Goal: Information Seeking & Learning: Compare options

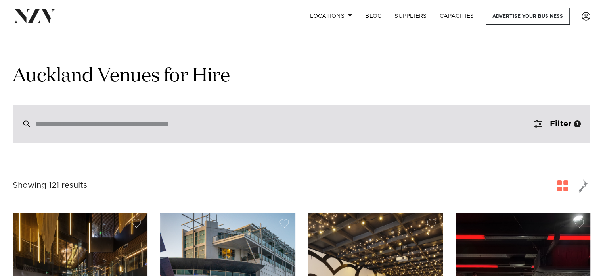
click at [177, 110] on div at bounding box center [302, 124] width 578 height 38
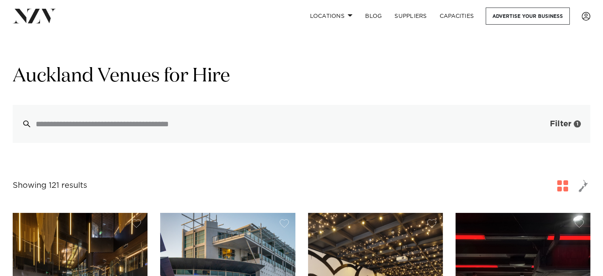
click at [545, 122] on button "Filter 1" at bounding box center [558, 124] width 66 height 38
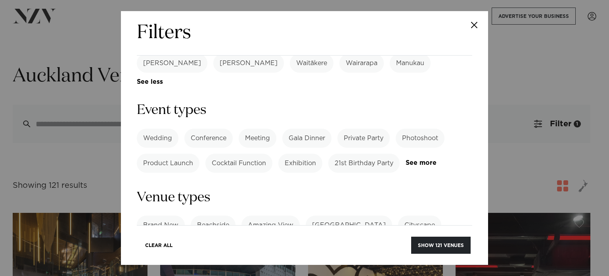
scroll to position [339, 0]
click at [406, 159] on link "See more" at bounding box center [437, 162] width 62 height 7
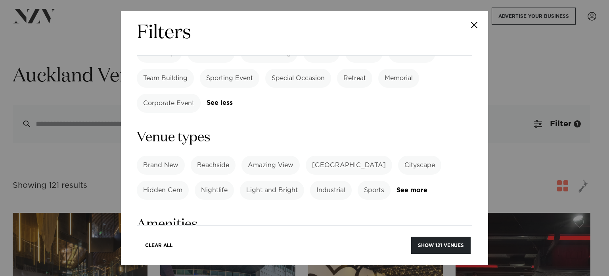
scroll to position [473, 0]
click at [405, 188] on link "See more" at bounding box center [428, 191] width 62 height 7
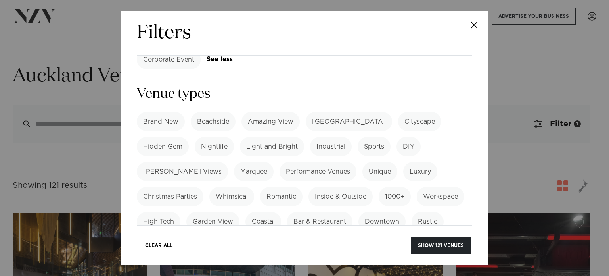
scroll to position [517, 0]
click at [324, 212] on label "Bar & Restaurant" at bounding box center [319, 221] width 65 height 19
click at [336, 187] on label "Inside & Outside" at bounding box center [341, 196] width 64 height 19
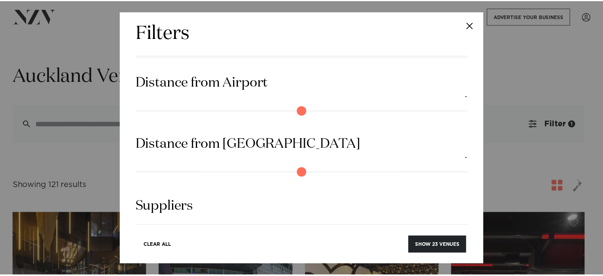
scroll to position [1008, 0]
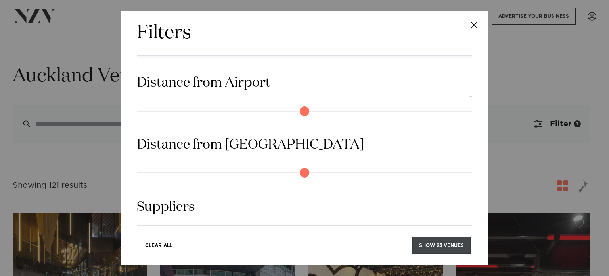
click at [433, 246] on button "Show 23 venues" at bounding box center [442, 244] width 58 height 17
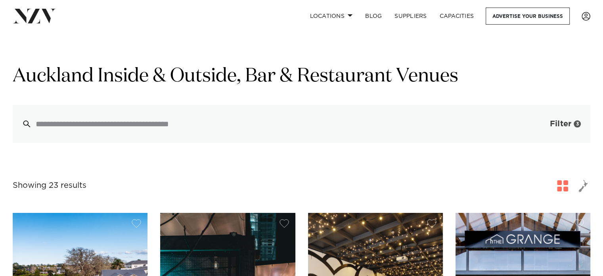
click at [574, 119] on button "Filter 3" at bounding box center [558, 124] width 66 height 38
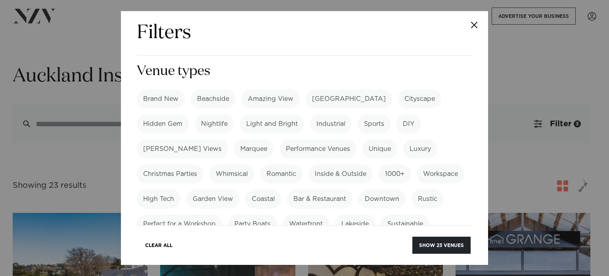
scroll to position [465, 0]
click at [325, 190] on label "Bar & Restaurant" at bounding box center [319, 199] width 65 height 19
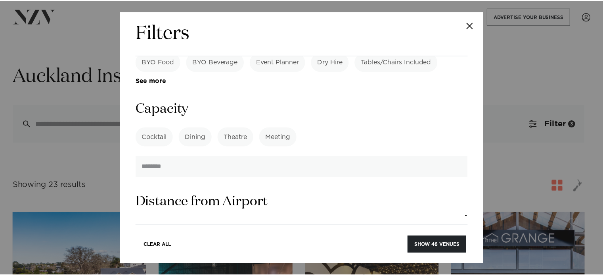
scroll to position [814, 0]
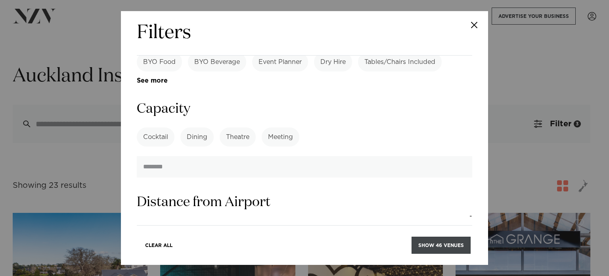
click at [426, 242] on button "Show 46 venues" at bounding box center [441, 244] width 59 height 17
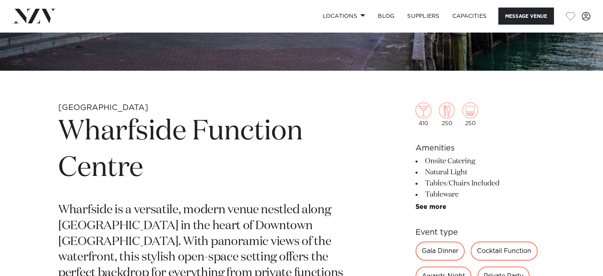
scroll to position [163, 0]
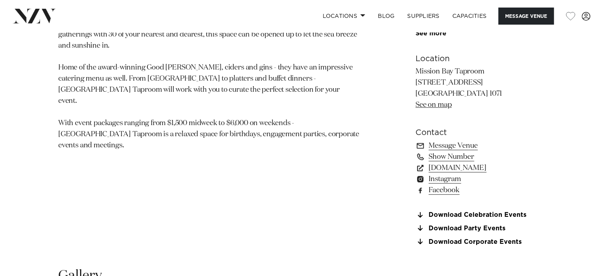
scroll to position [522, 0]
click at [451, 164] on link "www.missionbaytaproom.co.nz" at bounding box center [480, 167] width 129 height 11
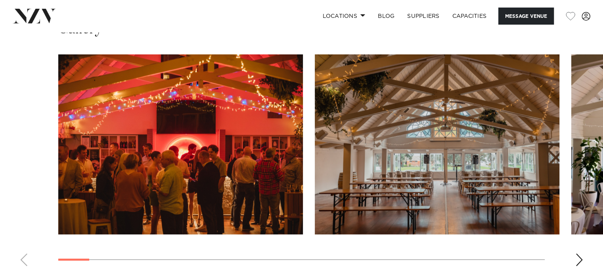
scroll to position [768, 0]
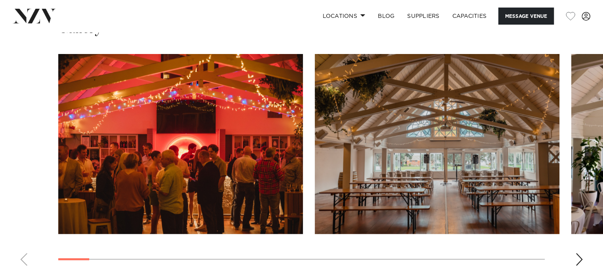
click at [576, 261] on div "Next slide" at bounding box center [580, 259] width 8 height 13
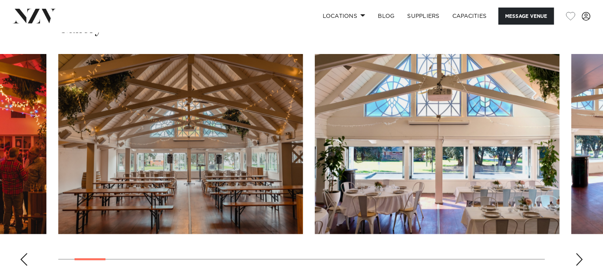
click at [576, 261] on div "Next slide" at bounding box center [580, 259] width 8 height 13
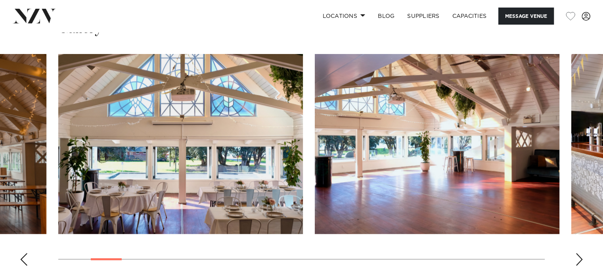
click at [576, 261] on div "Next slide" at bounding box center [580, 259] width 8 height 13
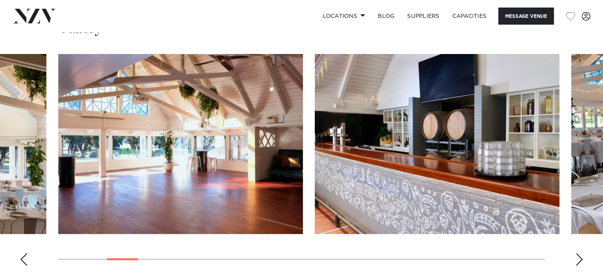
click at [576, 261] on div "Next slide" at bounding box center [580, 259] width 8 height 13
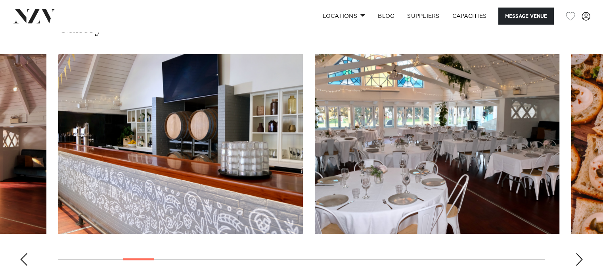
click at [576, 261] on div "Next slide" at bounding box center [580, 259] width 8 height 13
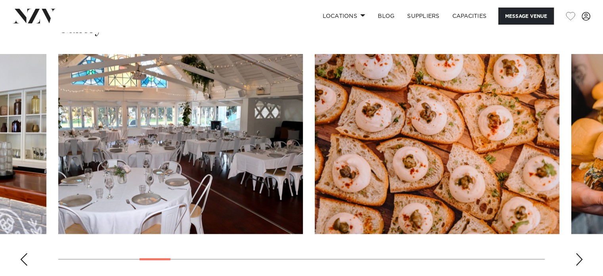
click at [576, 261] on div "Next slide" at bounding box center [580, 259] width 8 height 13
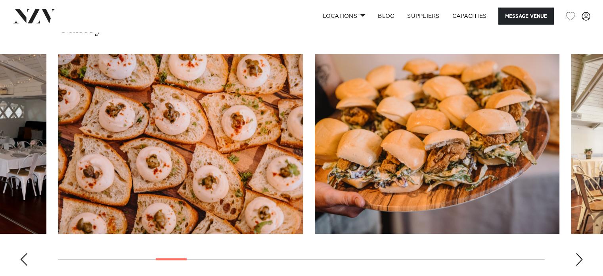
click at [576, 261] on div "Next slide" at bounding box center [580, 259] width 8 height 13
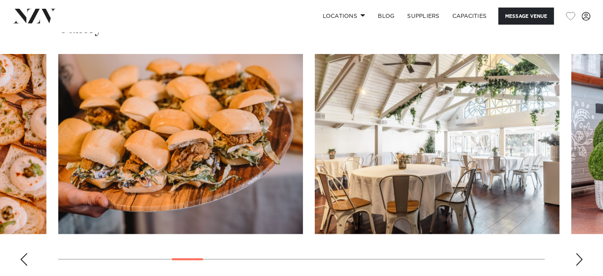
click at [576, 261] on div "Next slide" at bounding box center [580, 259] width 8 height 13
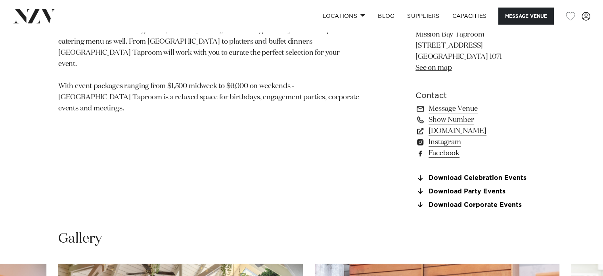
scroll to position [549, 0]
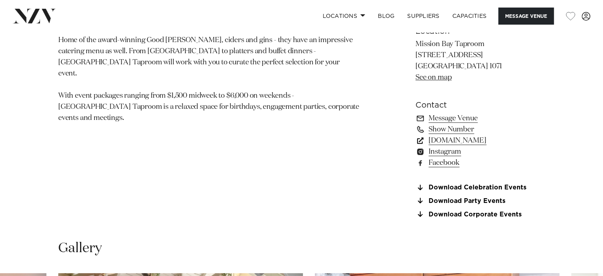
click at [427, 137] on link "www.missionbaytaproom.co.nz" at bounding box center [480, 140] width 129 height 11
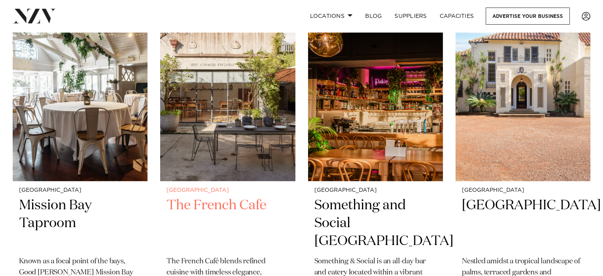
scroll to position [3368, 0]
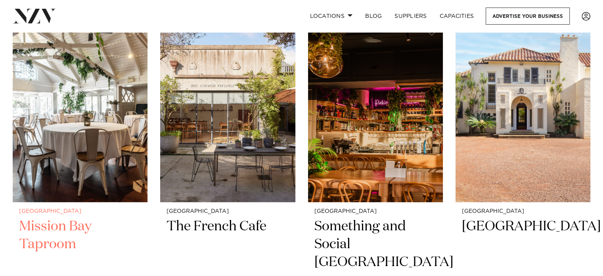
click at [46, 116] on img at bounding box center [80, 111] width 135 height 181
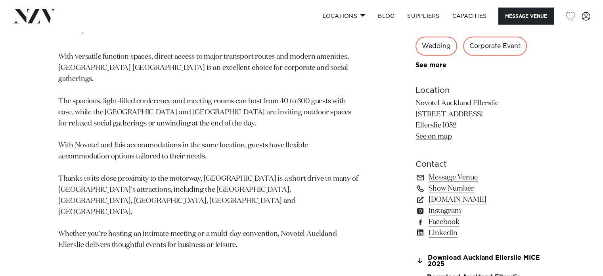
scroll to position [490, 0]
click at [459, 200] on link "accorevents.com" at bounding box center [480, 199] width 129 height 11
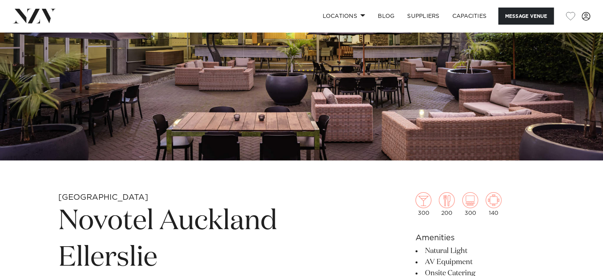
scroll to position [154, 0]
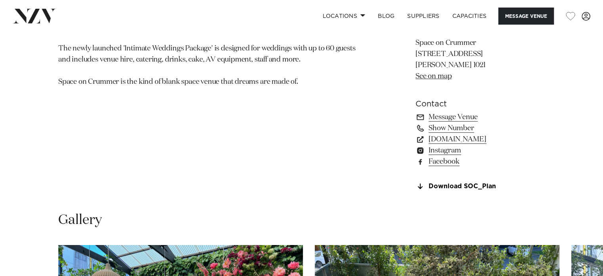
scroll to position [550, 0]
click at [454, 136] on link "spaceoncrummer.co.nz" at bounding box center [480, 139] width 129 height 11
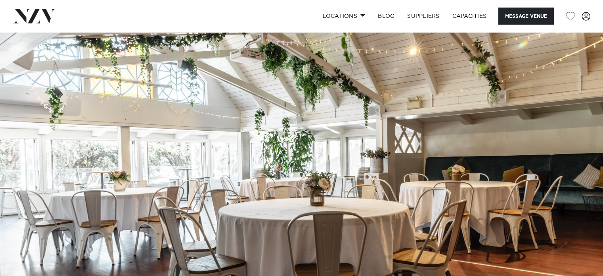
click at [48, 13] on img at bounding box center [34, 16] width 43 height 14
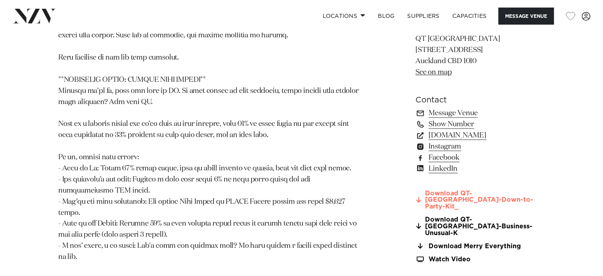
scroll to position [799, 0]
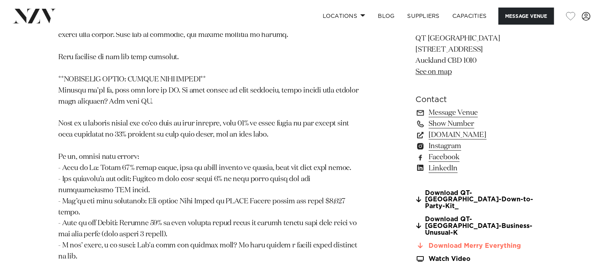
click at [434, 242] on link "Download Merry Everything" at bounding box center [480, 245] width 129 height 7
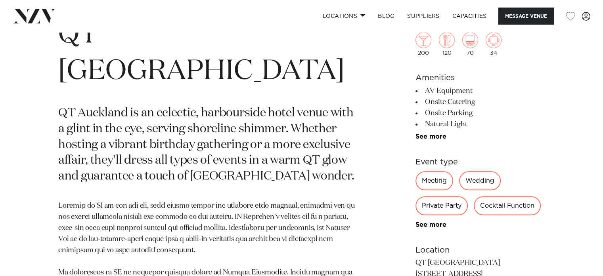
scroll to position [128, 0]
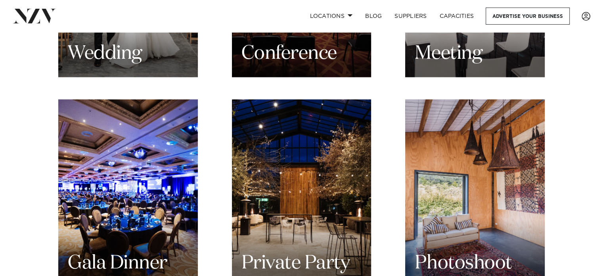
scroll to position [931, 0]
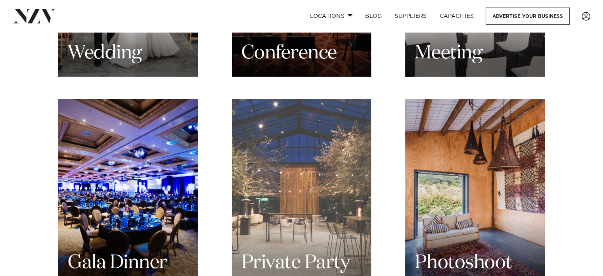
click at [354, 225] on div "Private Party" at bounding box center [302, 192] width 140 height 187
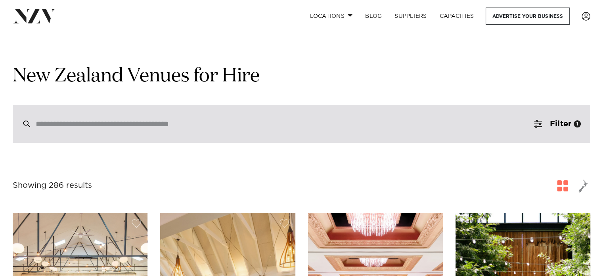
click at [457, 133] on div at bounding box center [302, 124] width 578 height 38
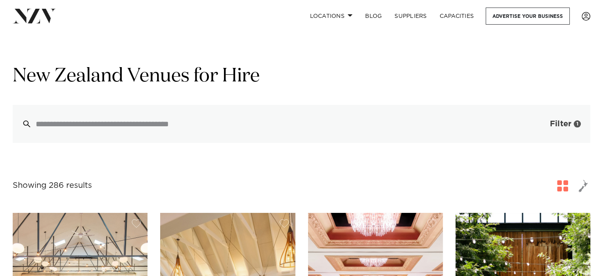
click at [557, 124] on span "Filter" at bounding box center [560, 124] width 21 height 8
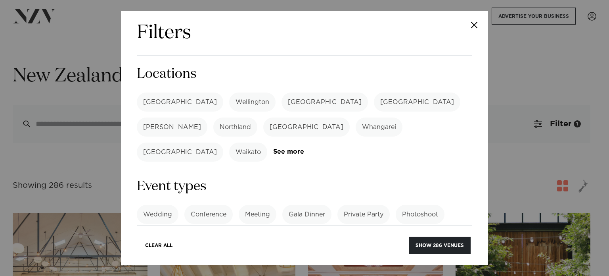
click at [164, 96] on label "[GEOGRAPHIC_DATA]" at bounding box center [180, 101] width 86 height 19
click at [435, 245] on button "Show 110 venues" at bounding box center [441, 244] width 60 height 17
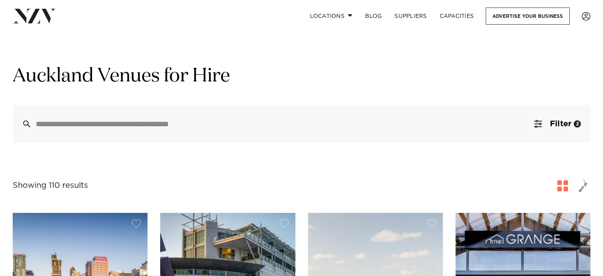
scroll to position [227, 0]
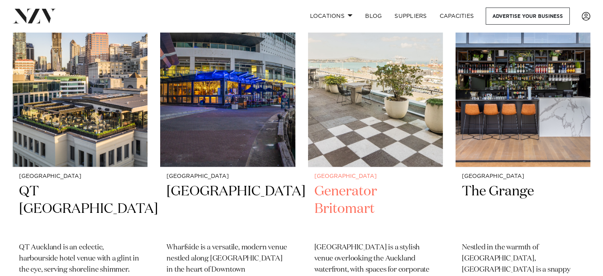
click at [376, 129] on img at bounding box center [375, 76] width 135 height 181
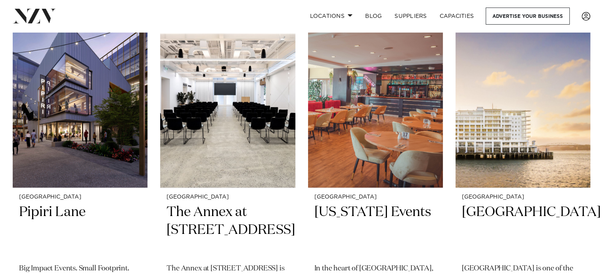
scroll to position [1283, 0]
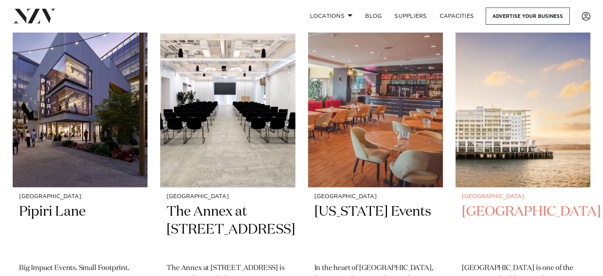
click at [524, 203] on h2 "Hilton Auckland" at bounding box center [523, 230] width 122 height 54
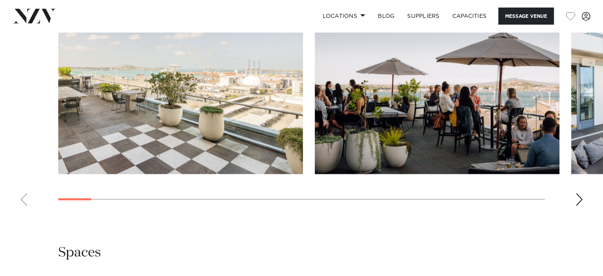
scroll to position [822, 0]
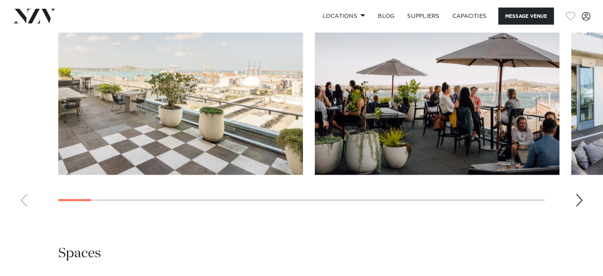
click at [578, 195] on div "Next slide" at bounding box center [580, 200] width 8 height 13
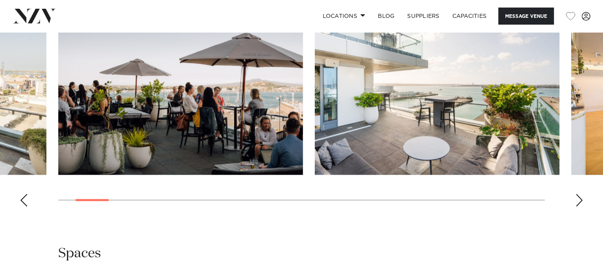
click at [578, 195] on div "Next slide" at bounding box center [580, 200] width 8 height 13
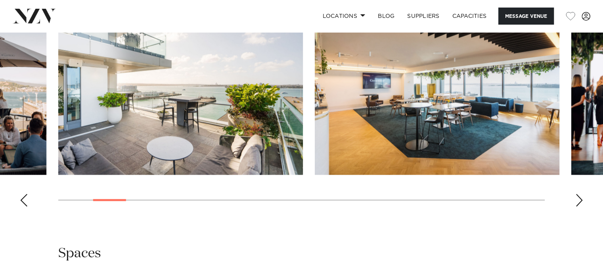
click at [578, 195] on div "Next slide" at bounding box center [580, 200] width 8 height 13
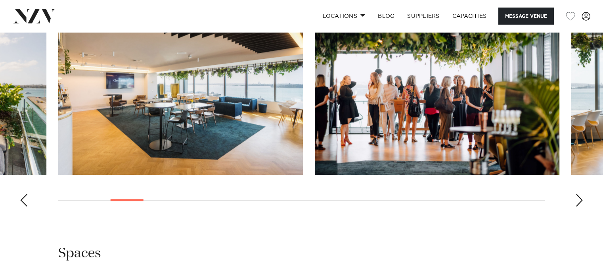
click at [578, 195] on div "Next slide" at bounding box center [580, 200] width 8 height 13
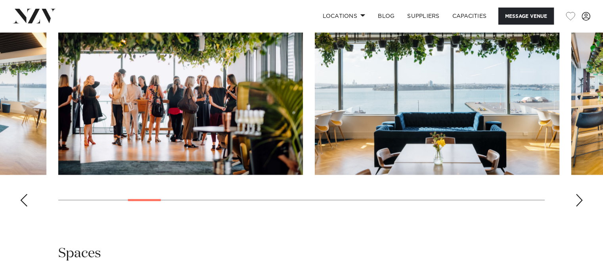
click at [578, 195] on div "Next slide" at bounding box center [580, 200] width 8 height 13
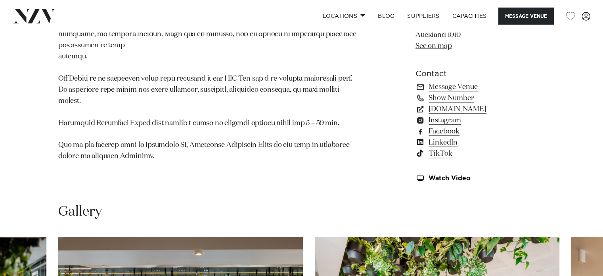
scroll to position [580, 0]
click at [454, 110] on link "generatornz.com" at bounding box center [480, 109] width 129 height 11
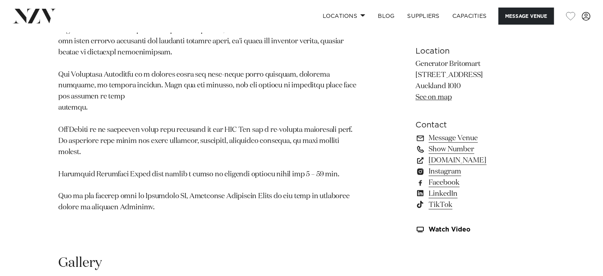
click at [446, 144] on link "Show Number" at bounding box center [480, 149] width 129 height 11
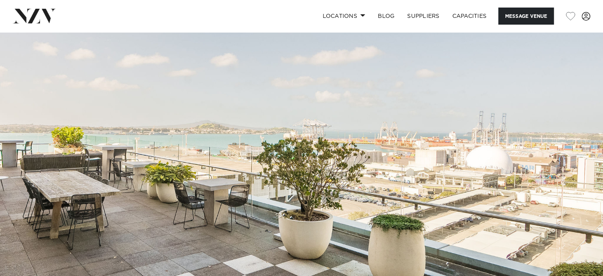
scroll to position [0, 0]
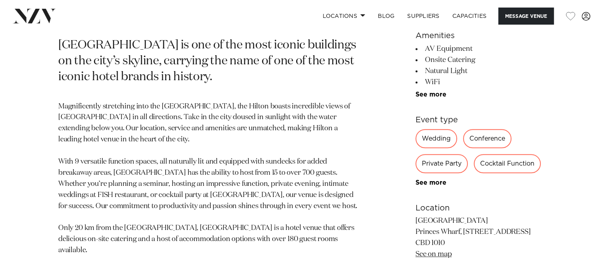
scroll to position [372, 0]
drag, startPoint x: 424, startPoint y: 177, endPoint x: 421, endPoint y: 182, distance: 6.4
click at [421, 182] on div "Wedding Conference Private Party Cocktail Function Gala Dinner Meeting Exhibiti…" at bounding box center [480, 157] width 129 height 57
click at [421, 182] on link "See more" at bounding box center [447, 183] width 62 height 6
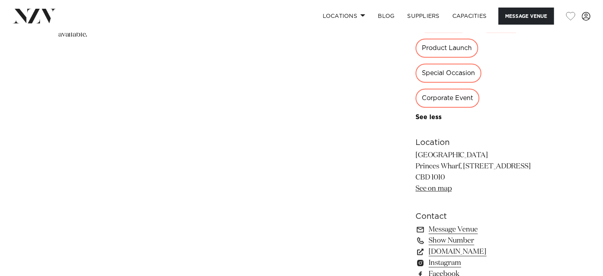
scroll to position [693, 0]
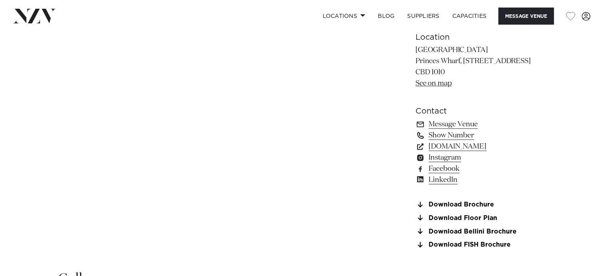
click at [459, 131] on link "Show Number" at bounding box center [480, 135] width 129 height 11
click at [472, 142] on link "[DOMAIN_NAME]" at bounding box center [480, 146] width 129 height 11
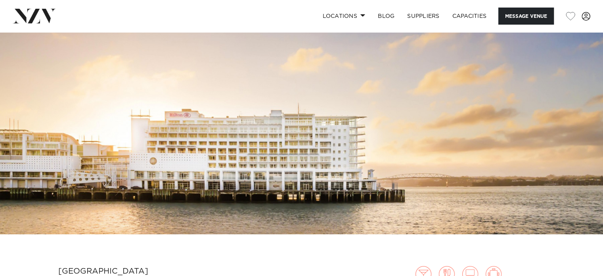
scroll to position [77, 0]
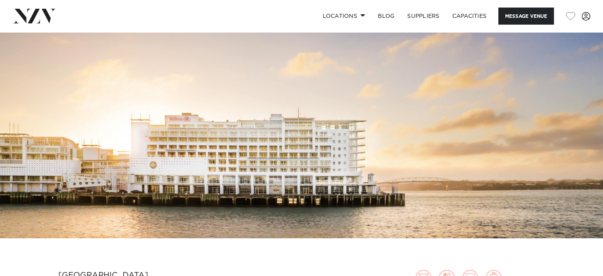
click at [176, 100] on img at bounding box center [301, 96] width 603 height 283
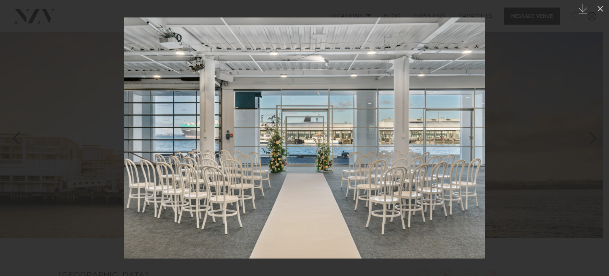
click at [96, 134] on div at bounding box center [304, 138] width 609 height 276
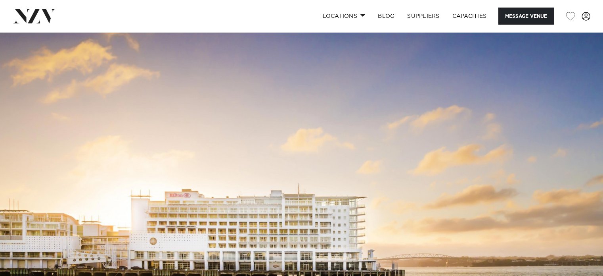
scroll to position [1, 0]
click at [35, 17] on img at bounding box center [34, 16] width 43 height 14
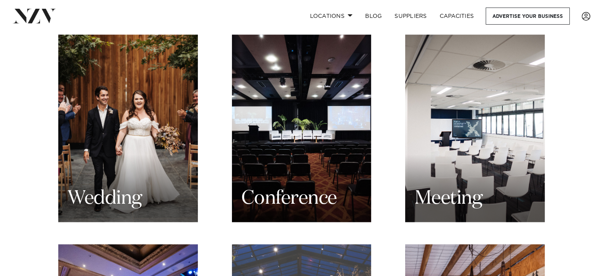
scroll to position [968, 0]
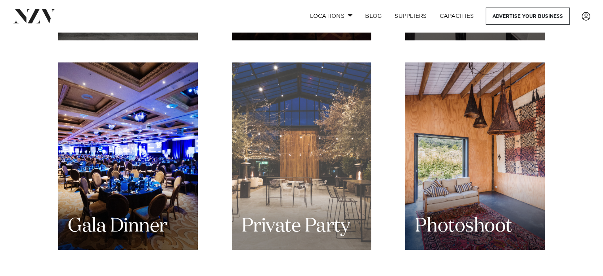
click at [326, 171] on div "Private Party" at bounding box center [302, 155] width 140 height 187
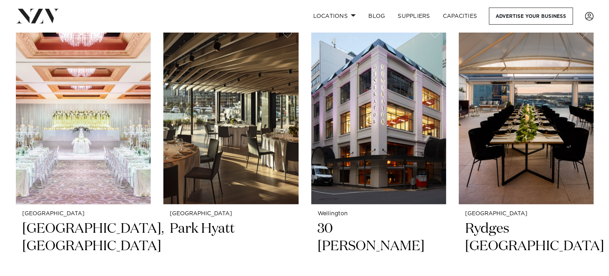
scroll to position [22, 0]
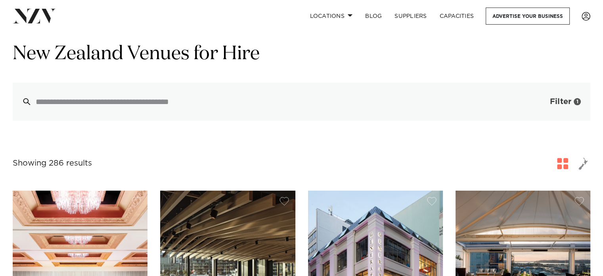
click at [561, 98] on span "Filter" at bounding box center [560, 102] width 21 height 8
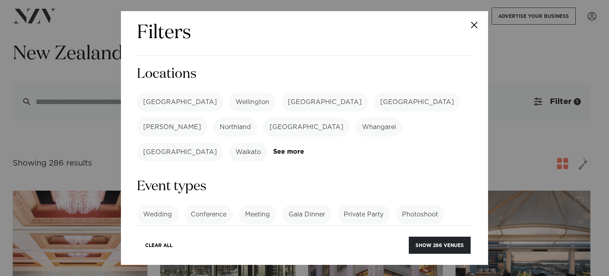
click at [170, 97] on label "[GEOGRAPHIC_DATA]" at bounding box center [180, 101] width 86 height 19
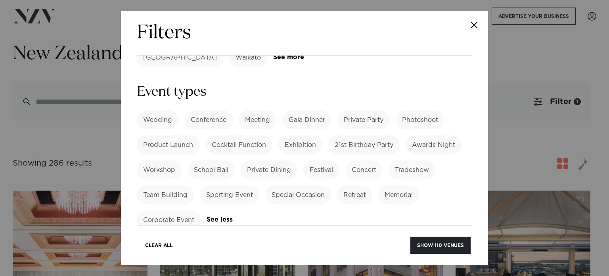
scroll to position [94, 0]
click at [376, 111] on label "Private Party" at bounding box center [364, 120] width 52 height 19
click at [225, 217] on link "See more" at bounding box center [235, 220] width 57 height 7
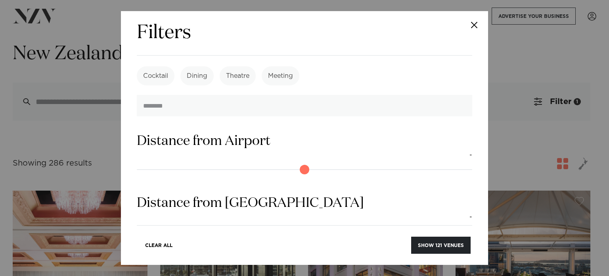
scroll to position [413, 0]
click at [205, 66] on label "Dining" at bounding box center [197, 75] width 33 height 19
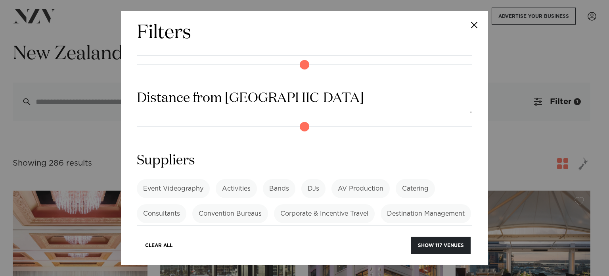
scroll to position [540, 0]
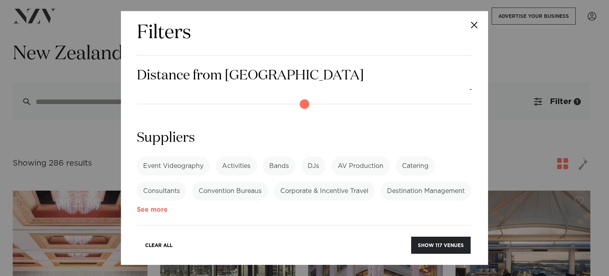
click at [199, 206] on link "See more" at bounding box center [168, 209] width 62 height 7
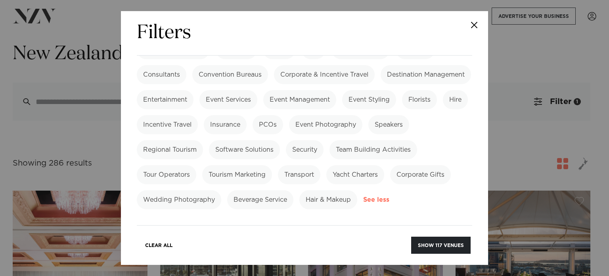
scroll to position [663, 0]
click at [435, 239] on button "Show 117 venues" at bounding box center [441, 244] width 60 height 17
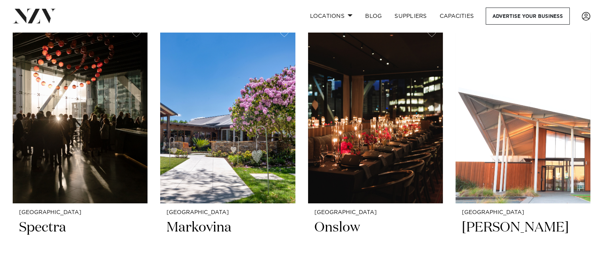
scroll to position [3032, 0]
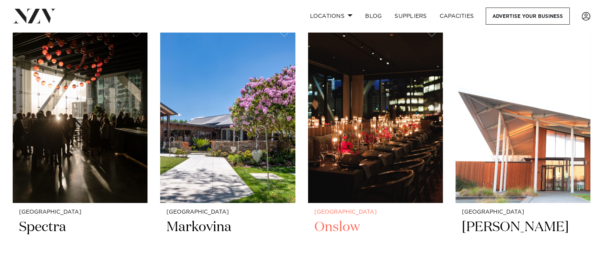
click at [340, 218] on h2 "Onslow" at bounding box center [376, 245] width 122 height 54
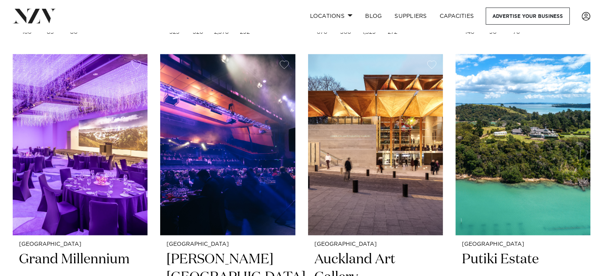
scroll to position [4059, 0]
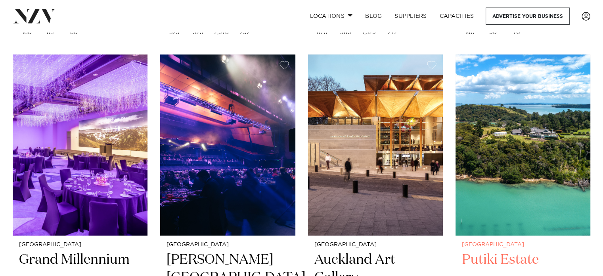
click at [496, 142] on img at bounding box center [523, 144] width 135 height 181
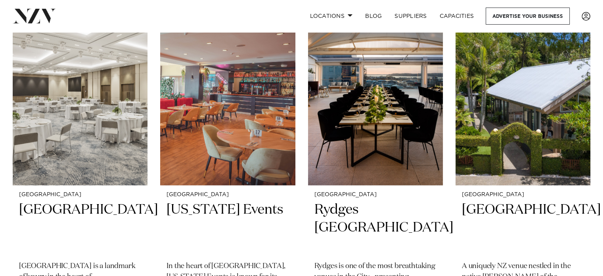
scroll to position [1974, 0]
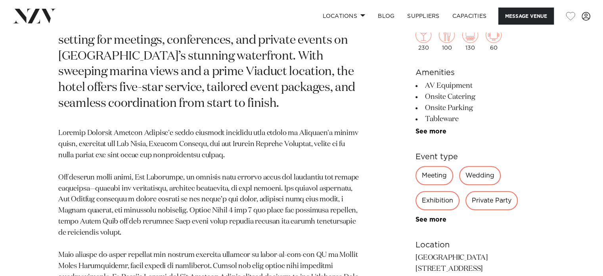
scroll to position [591, 0]
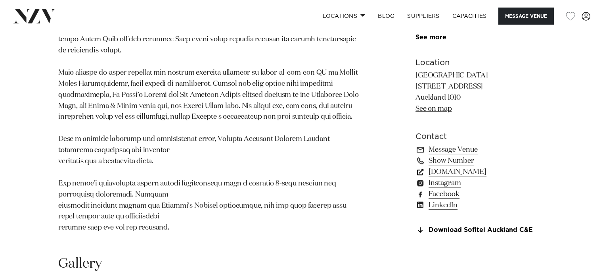
click at [478, 177] on link "[DOMAIN_NAME]" at bounding box center [480, 171] width 129 height 11
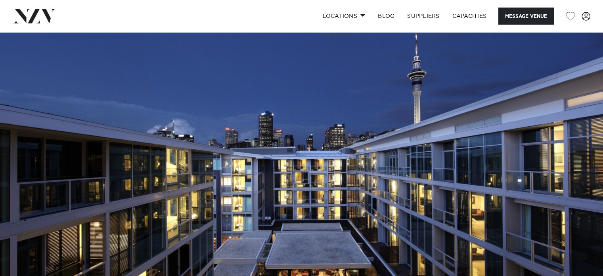
scroll to position [1, 0]
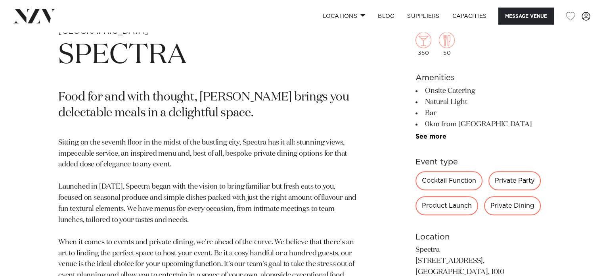
scroll to position [513, 0]
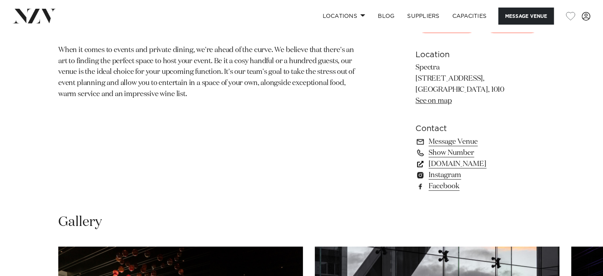
click at [462, 166] on link "spectracafe.co.nz" at bounding box center [480, 163] width 129 height 11
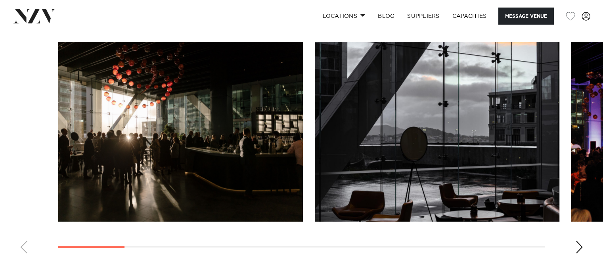
scroll to position [717, 0]
click at [580, 242] on swiper-container at bounding box center [301, 151] width 603 height 218
click at [580, 242] on div "Next slide" at bounding box center [580, 246] width 8 height 13
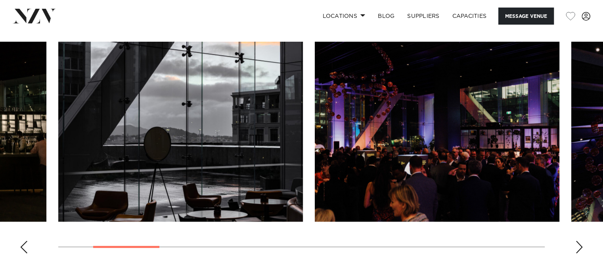
click at [580, 242] on div "Next slide" at bounding box center [580, 246] width 8 height 13
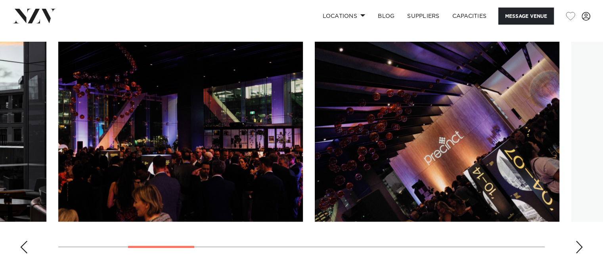
click at [580, 242] on div "Next slide" at bounding box center [580, 246] width 8 height 13
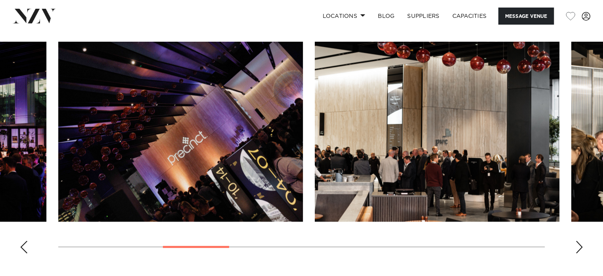
click at [580, 243] on div "Next slide" at bounding box center [580, 246] width 8 height 13
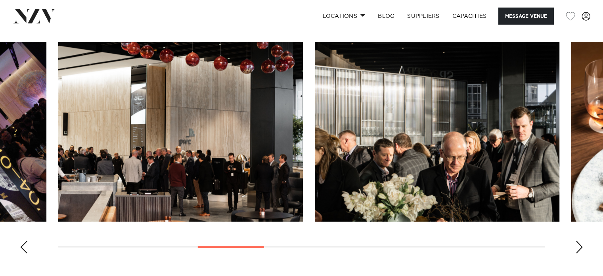
click at [580, 243] on div "Next slide" at bounding box center [580, 246] width 8 height 13
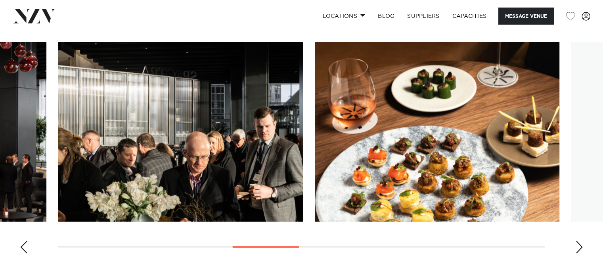
click at [580, 243] on div "Next slide" at bounding box center [580, 246] width 8 height 13
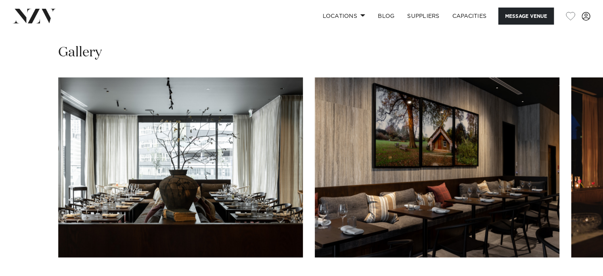
scroll to position [766, 0]
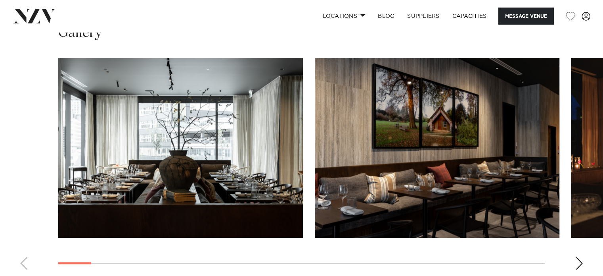
click at [584, 252] on swiper-container at bounding box center [301, 167] width 603 height 218
click at [579, 257] on div "Next slide" at bounding box center [580, 263] width 8 height 13
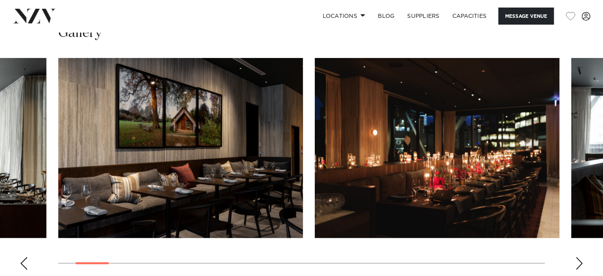
click at [579, 257] on div "Next slide" at bounding box center [580, 263] width 8 height 13
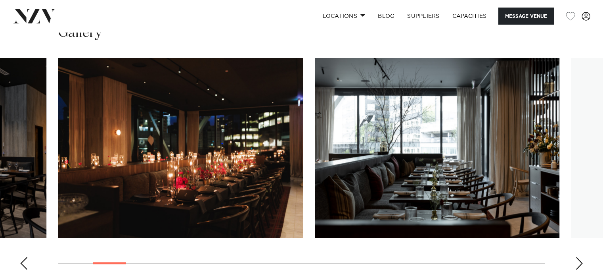
click at [579, 257] on div "Next slide" at bounding box center [580, 263] width 8 height 13
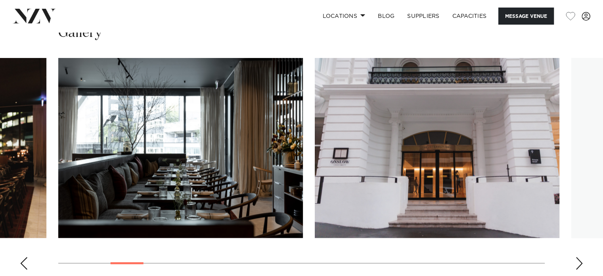
click at [579, 257] on div "Next slide" at bounding box center [580, 263] width 8 height 13
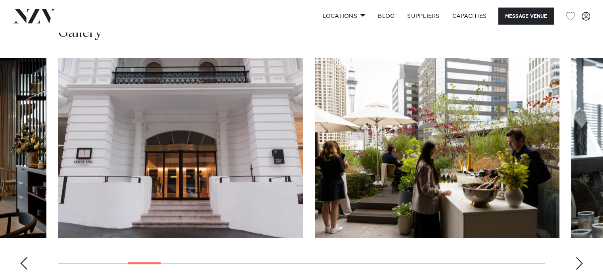
click at [579, 257] on div "Next slide" at bounding box center [580, 263] width 8 height 13
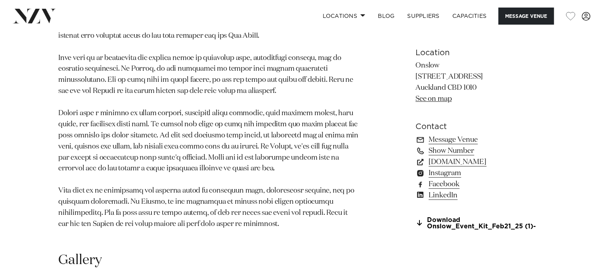
scroll to position [516, 0]
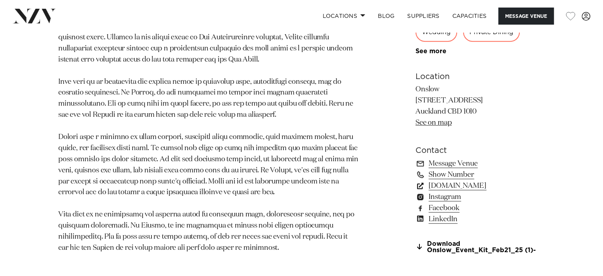
click at [458, 180] on link "www.onslow.nz" at bounding box center [480, 185] width 129 height 11
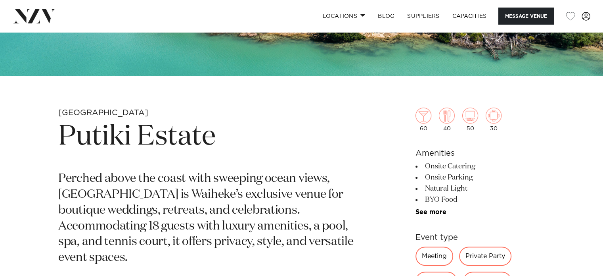
scroll to position [273, 0]
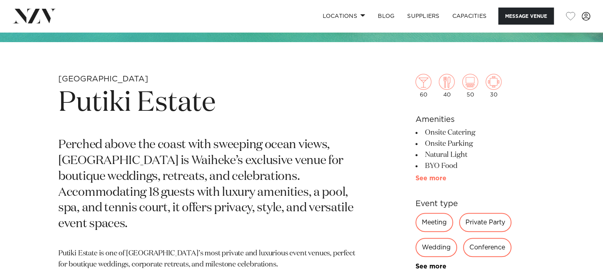
click at [424, 175] on link "See more" at bounding box center [447, 178] width 62 height 6
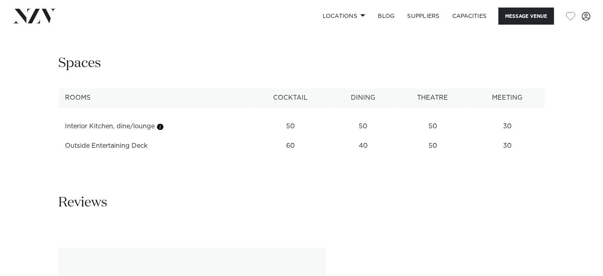
scroll to position [1154, 0]
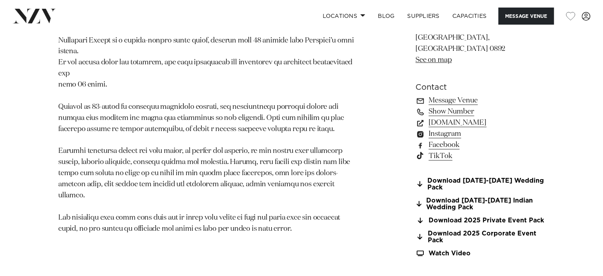
scroll to position [578, 0]
click at [457, 116] on link "[DOMAIN_NAME]" at bounding box center [480, 121] width 129 height 11
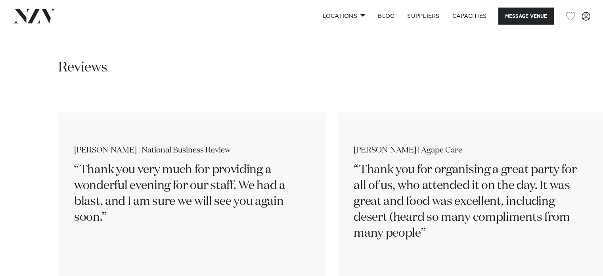
scroll to position [1200, 0]
